Goal: Information Seeking & Learning: Check status

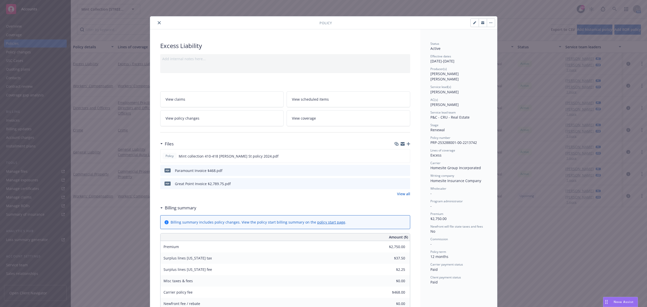
click at [158, 24] on icon "close" at bounding box center [159, 22] width 3 height 3
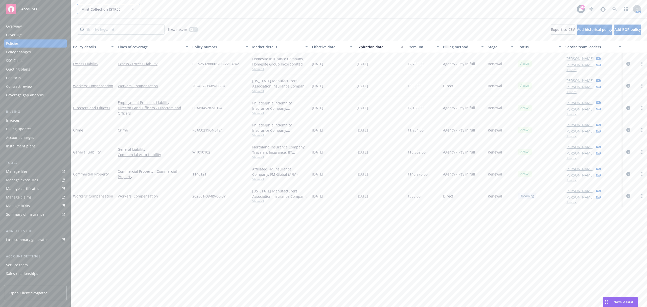
click at [107, 9] on span "Mint Collection [STREET_ADDRESS][PERSON_NAME] Condominium Owners' Association" at bounding box center [103, 9] width 44 height 5
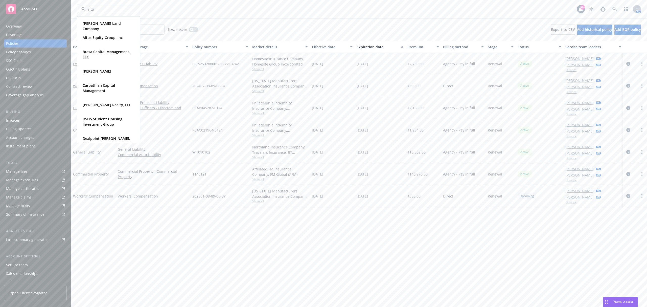
type input "altus"
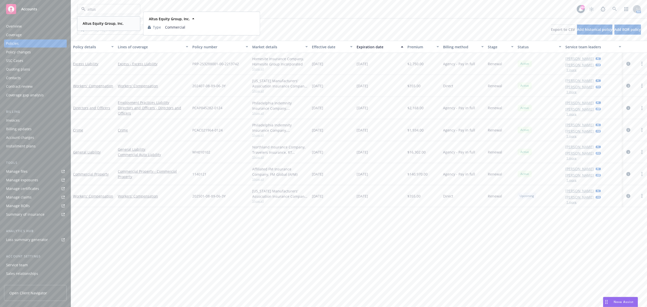
click at [108, 22] on strong "Altus Equity Group, Inc." at bounding box center [103, 23] width 41 height 5
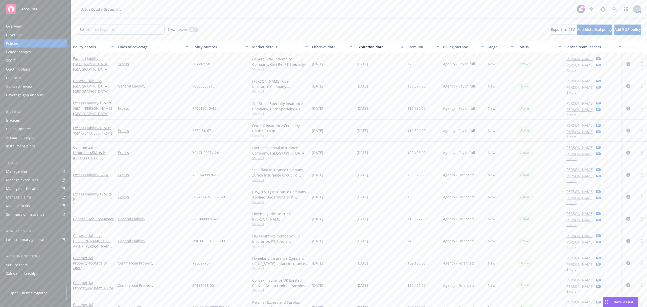
click at [28, 52] on div "Policy changes" at bounding box center [18, 52] width 25 height 8
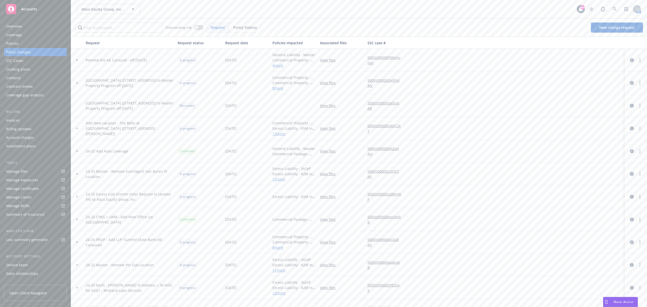
click at [78, 60] on icon at bounding box center [77, 60] width 2 height 2
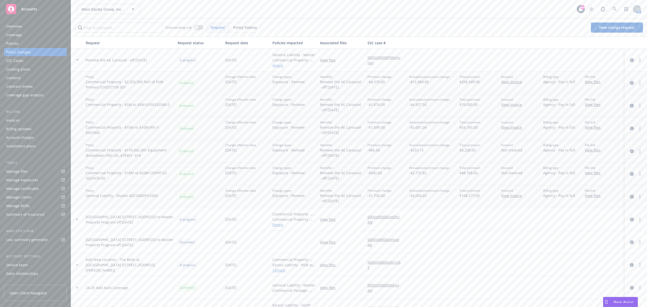
click at [630, 198] on icon "circleInformation" at bounding box center [632, 197] width 4 height 4
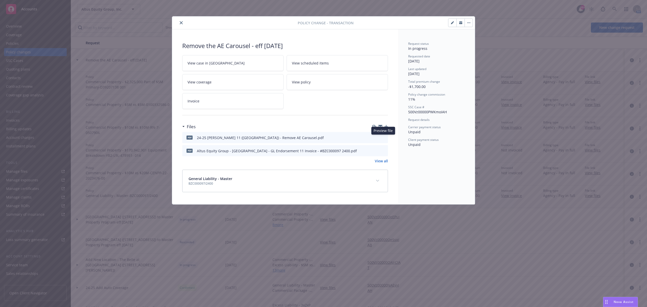
click at [383, 139] on icon "preview file" at bounding box center [383, 138] width 5 height 4
click at [385, 151] on icon "preview file" at bounding box center [383, 151] width 5 height 4
drag, startPoint x: 196, startPoint y: 153, endPoint x: 329, endPoint y: 157, distance: 133.1
click at [329, 156] on div "pdf Altus Equity Group - [GEOGRAPHIC_DATA] - GL Endorsement 11 Invoice - #BZC00…" at bounding box center [285, 150] width 206 height 11
copy div "Altus Equity Group - [GEOGRAPHIC_DATA] - GL Endorsement 11 Invoice - #BZC000097…"
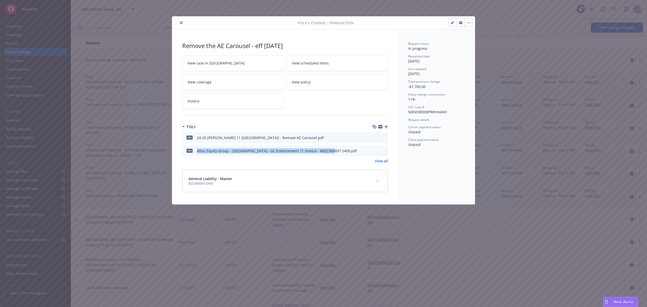
click at [239, 151] on div "Altus Equity Group - [GEOGRAPHIC_DATA] - GL Endorsement 11 Invoice - #BZC000097…" at bounding box center [277, 150] width 160 height 5
drag, startPoint x: 197, startPoint y: 150, endPoint x: 294, endPoint y: 149, distance: 96.3
click at [294, 149] on div "Altus Equity Group - [GEOGRAPHIC_DATA] - GL Endorsement 11 Invoice - #BZC000097…" at bounding box center [277, 150] width 160 height 5
copy div "Altus Equity Group - [GEOGRAPHIC_DATA] - GL Endorsement 11 Invoice"
